Goal: Check status

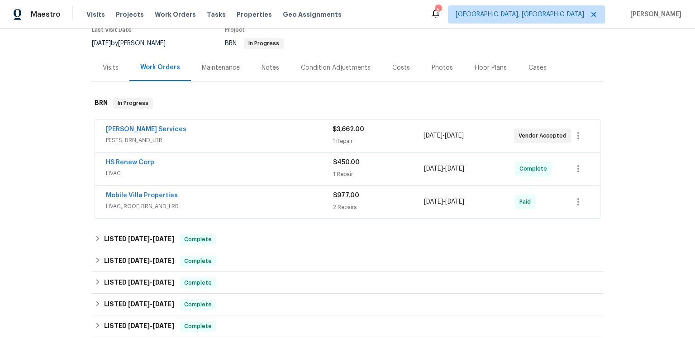
scroll to position [116, 0]
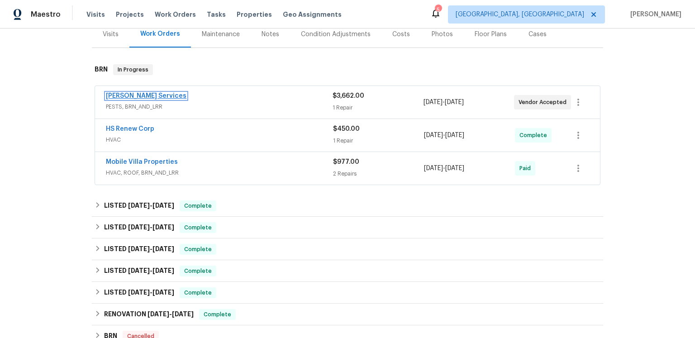
click at [160, 99] on link "[PERSON_NAME] Services" at bounding box center [146, 96] width 81 height 6
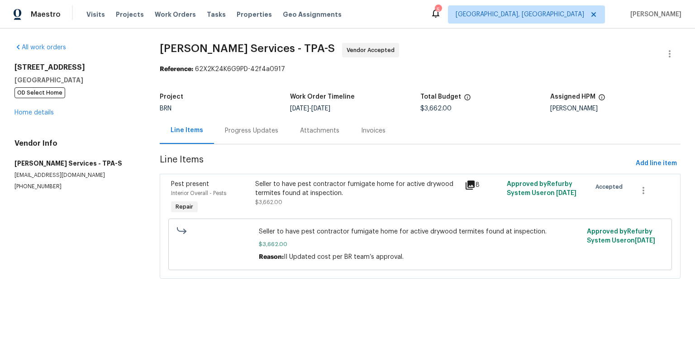
click at [273, 135] on div "Progress Updates" at bounding box center [251, 130] width 53 height 9
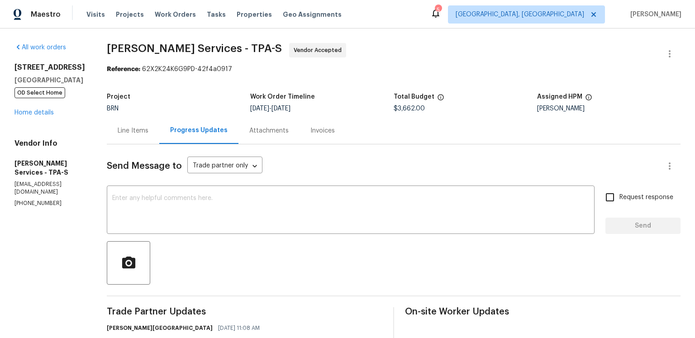
click at [148, 135] on div "Line Items" at bounding box center [133, 130] width 31 height 9
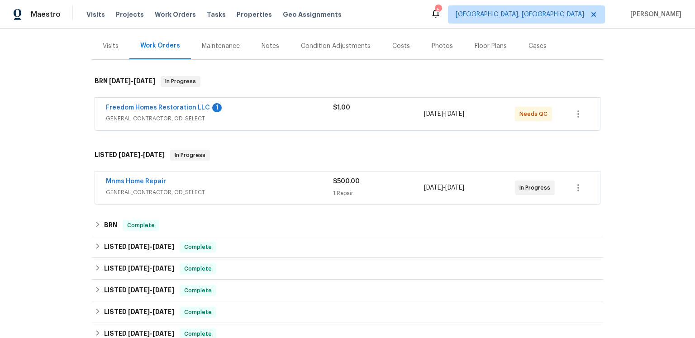
scroll to position [127, 0]
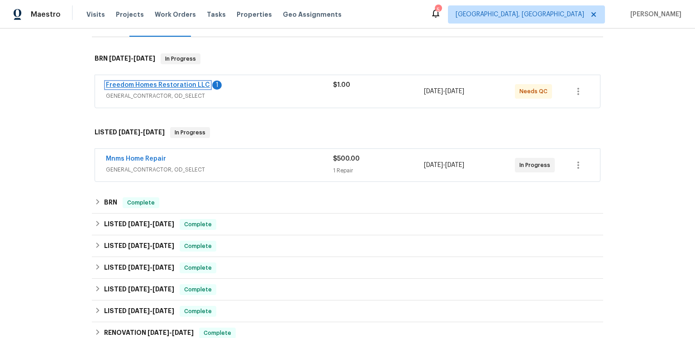
click at [195, 88] on link "Freedom Homes Restoration LLC" at bounding box center [158, 85] width 104 height 6
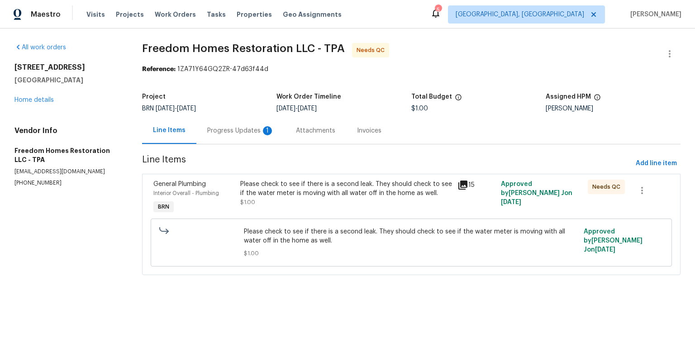
click at [263, 135] on div "Progress Updates 1" at bounding box center [240, 130] width 67 height 9
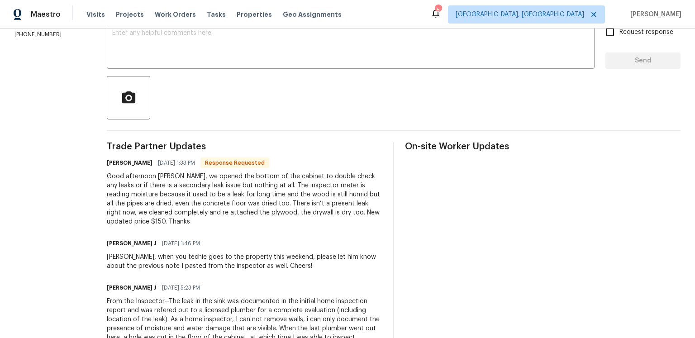
scroll to position [192, 0]
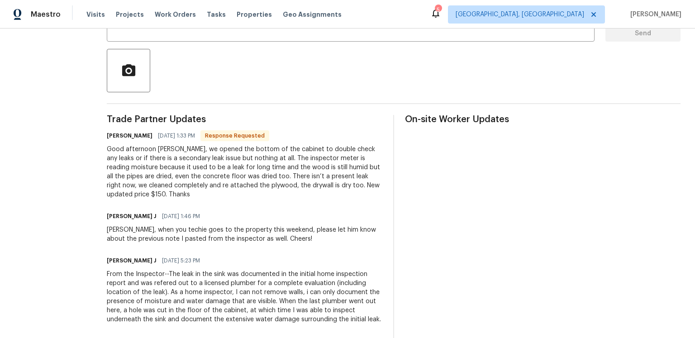
click at [210, 199] on div "Good afternoon [PERSON_NAME], we opened the bottom of the cabinet to double che…" at bounding box center [245, 172] width 276 height 54
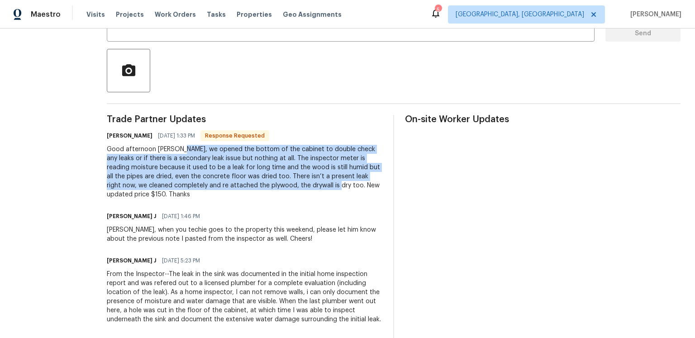
drag, startPoint x: 208, startPoint y: 200, endPoint x: 187, endPoint y: 245, distance: 49.6
click at [187, 199] on div "Good afternoon [PERSON_NAME], we opened the bottom of the cabinet to double che…" at bounding box center [245, 172] width 276 height 54
copy div "we opened the bottom of the cabinet to double check any leaks or if there is a …"
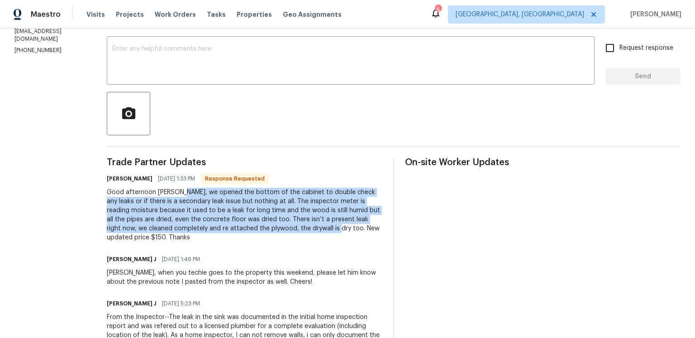
scroll to position [0, 0]
